Goal: Information Seeking & Learning: Learn about a topic

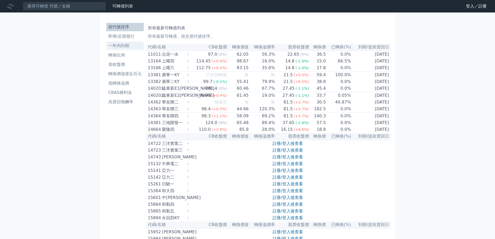
click at [117, 45] on li "一年內到期" at bounding box center [124, 46] width 37 height 6
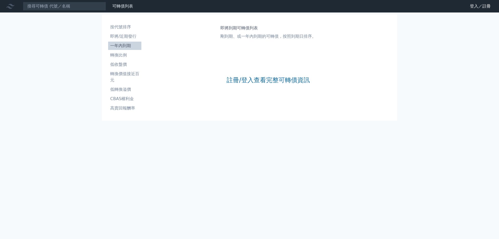
click at [125, 47] on li "一年內到期" at bounding box center [124, 46] width 33 height 6
click at [254, 81] on link "註冊/登入查看完整可轉債資訊" at bounding box center [268, 80] width 83 height 8
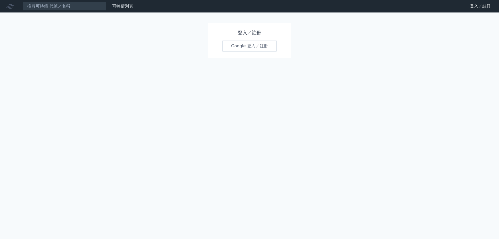
click at [249, 48] on link "Google 登入／註冊" at bounding box center [249, 46] width 54 height 11
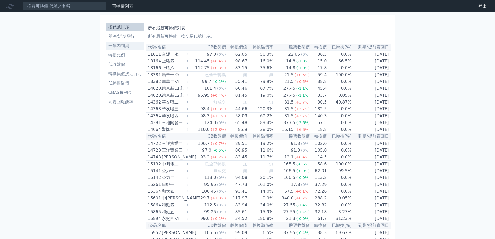
click at [118, 46] on li "一年內到期" at bounding box center [124, 46] width 37 height 6
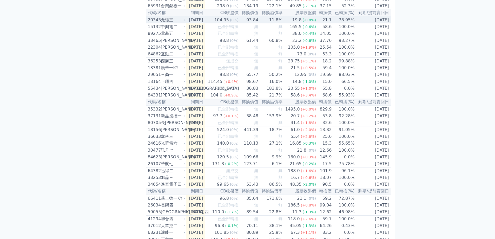
scroll to position [390, 0]
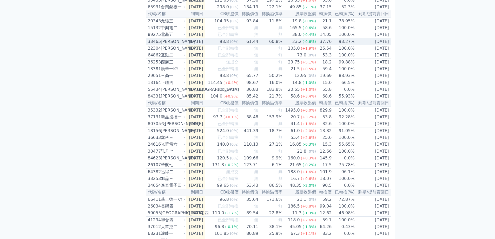
click at [168, 45] on div "[PERSON_NAME]" at bounding box center [172, 41] width 23 height 6
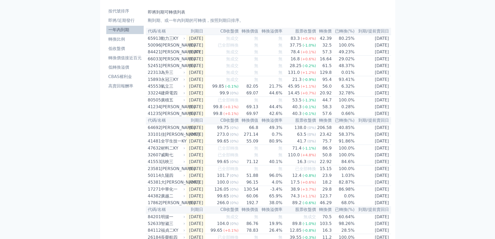
scroll to position [0, 0]
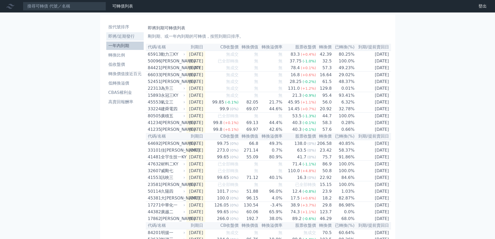
click at [124, 35] on li "即將/近期發行" at bounding box center [124, 36] width 37 height 6
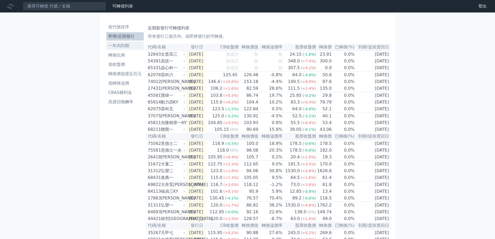
click at [122, 47] on li "一年內到期" at bounding box center [124, 46] width 37 height 6
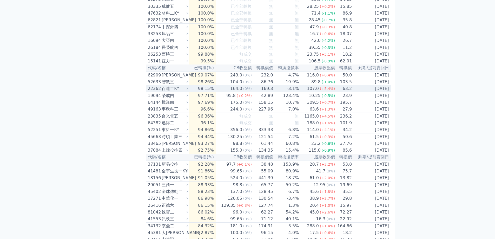
scroll to position [338, 0]
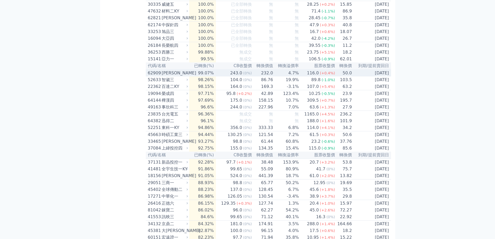
click at [316, 76] on div "116.0" at bounding box center [313, 73] width 14 height 6
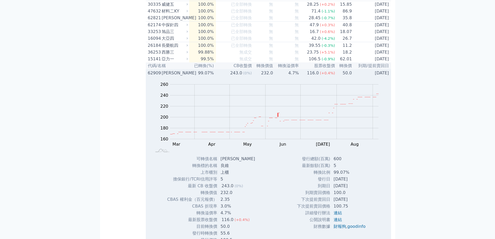
click at [177, 76] on div "[PERSON_NAME]" at bounding box center [174, 73] width 25 height 6
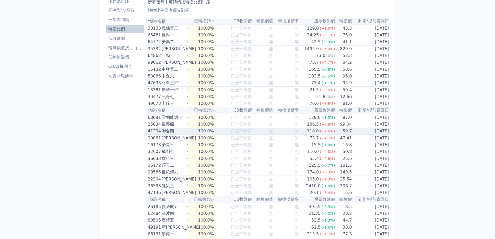
scroll to position [0, 0]
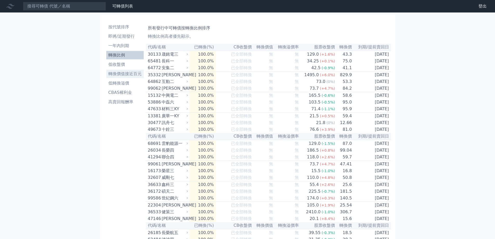
click at [127, 75] on li "轉換價值接近百元" at bounding box center [124, 74] width 37 height 6
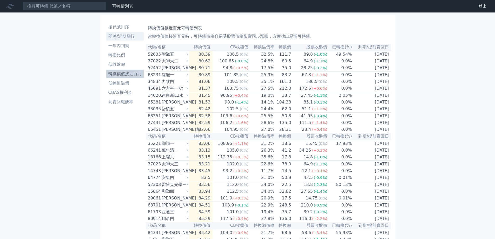
click at [132, 38] on li "即將/近期發行" at bounding box center [124, 36] width 37 height 6
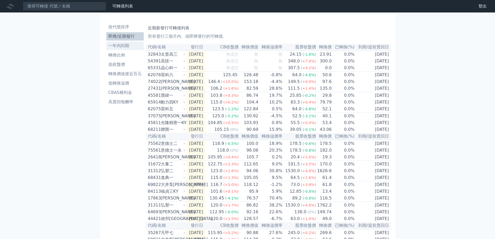
click at [123, 45] on li "一年內到期" at bounding box center [124, 46] width 37 height 6
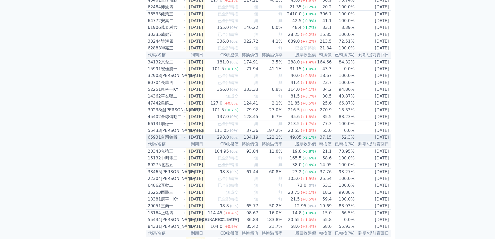
scroll to position [260, 0]
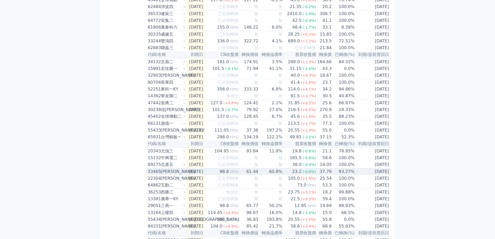
click at [166, 175] on div "[PERSON_NAME]" at bounding box center [172, 171] width 23 height 6
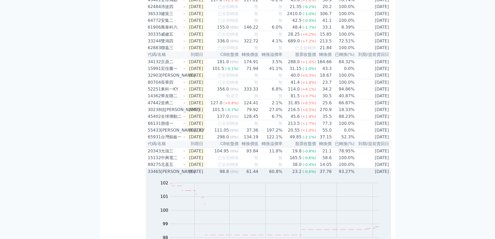
click at [163, 175] on div "[PERSON_NAME]" at bounding box center [172, 171] width 23 height 6
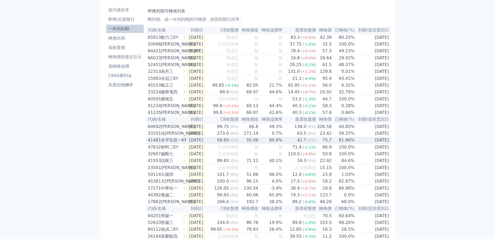
scroll to position [26, 0]
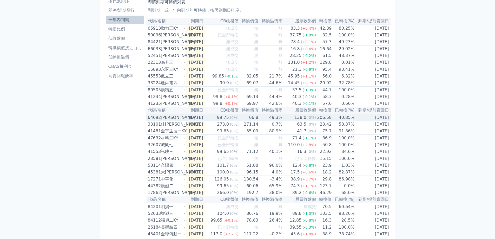
click at [174, 121] on div "[PERSON_NAME]" at bounding box center [172, 117] width 23 height 6
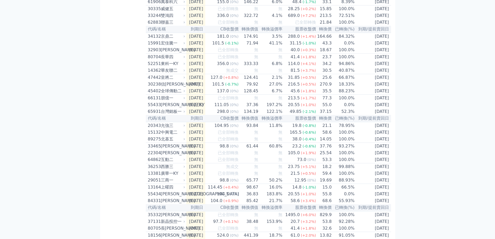
scroll to position [468, 0]
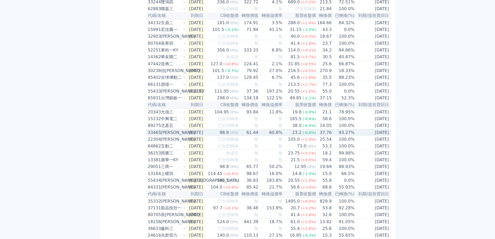
click at [171, 136] on div "[PERSON_NAME]" at bounding box center [172, 132] width 23 height 6
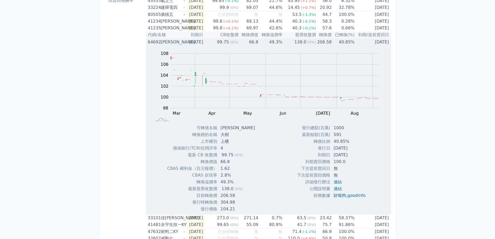
scroll to position [26, 0]
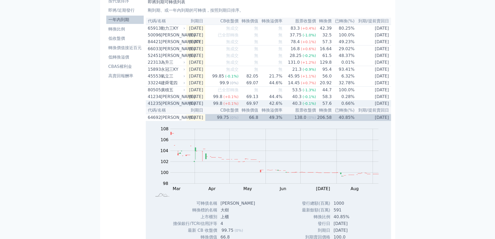
click at [169, 107] on div "[PERSON_NAME]" at bounding box center [172, 103] width 23 height 6
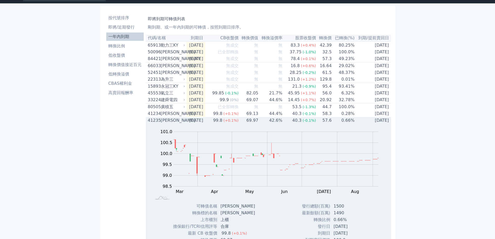
scroll to position [0, 0]
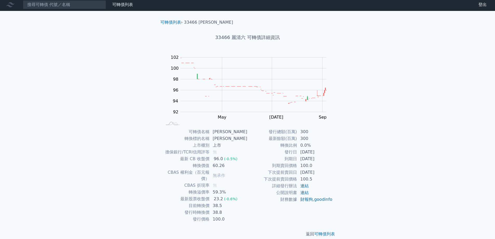
scroll to position [2, 0]
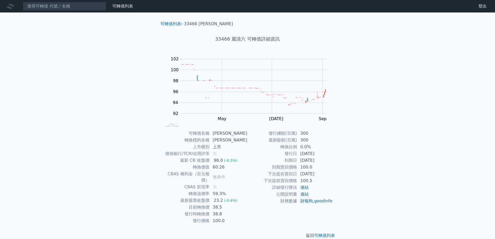
scroll to position [2, 0]
